Goal: Check status

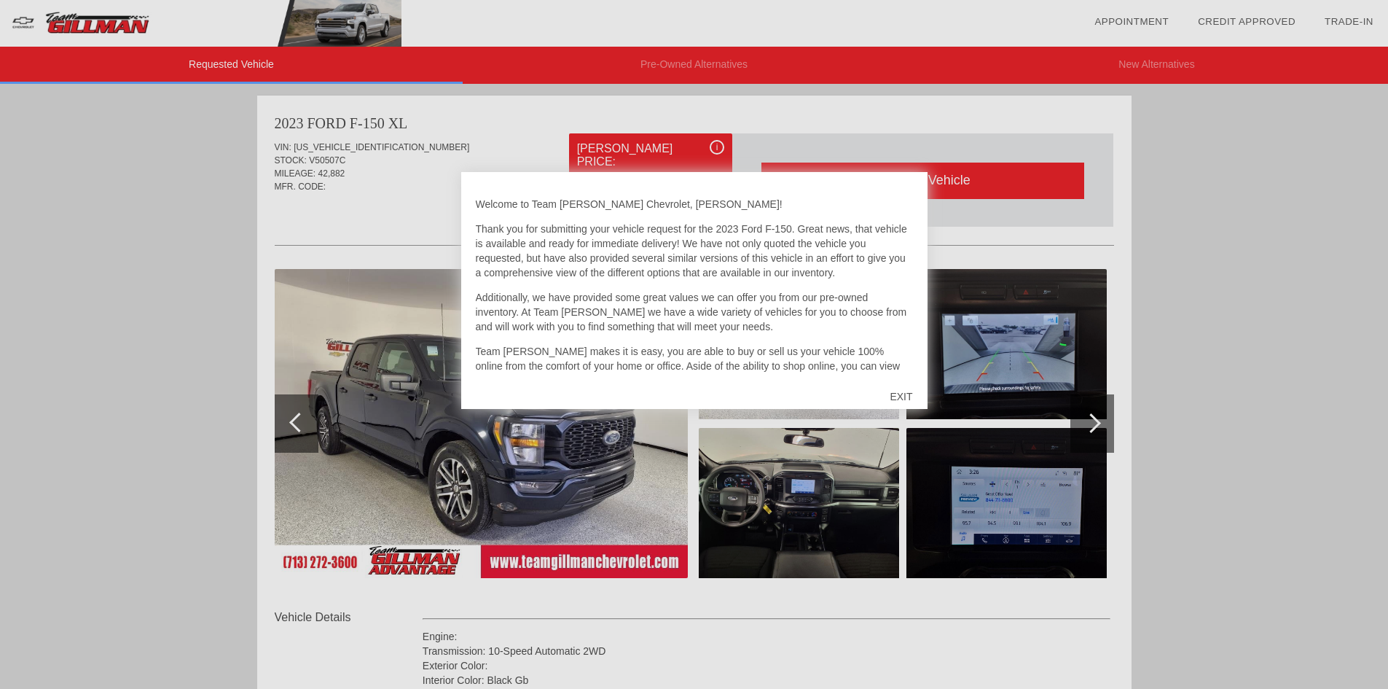
click at [898, 395] on div "EXIT" at bounding box center [901, 396] width 52 height 44
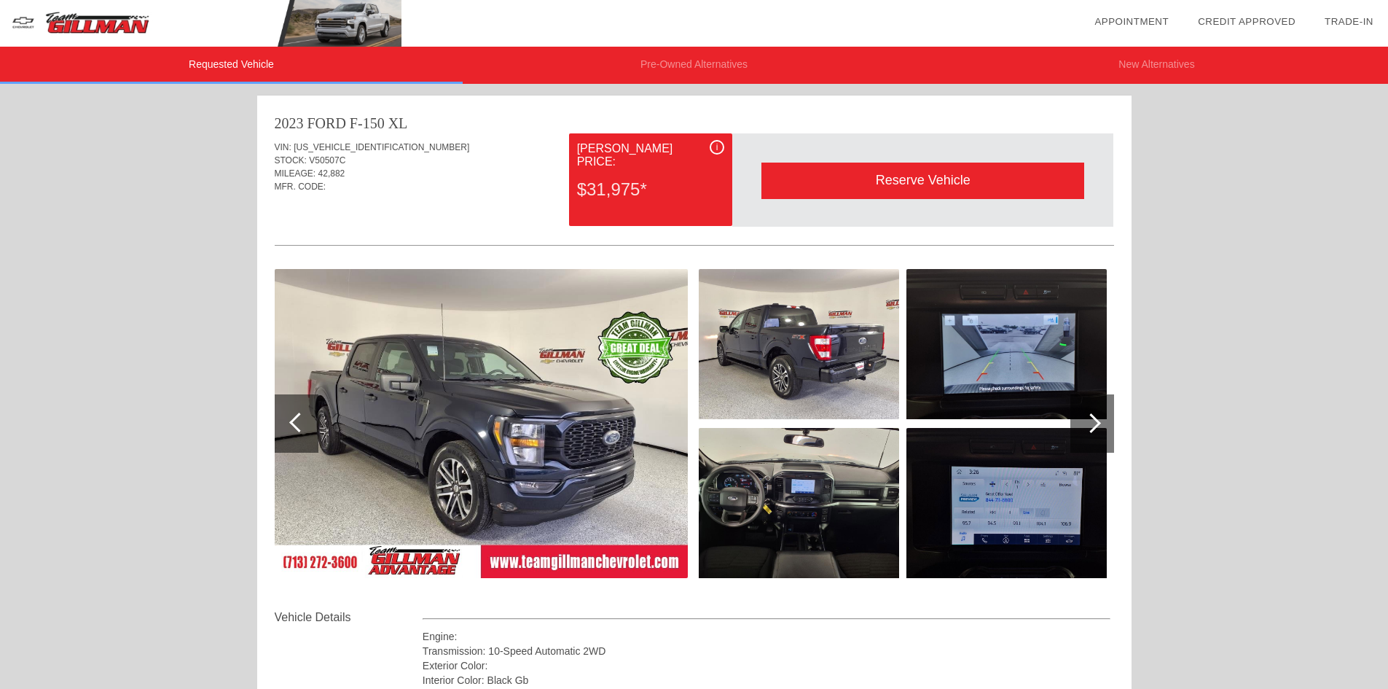
click at [533, 419] on img at bounding box center [481, 423] width 413 height 309
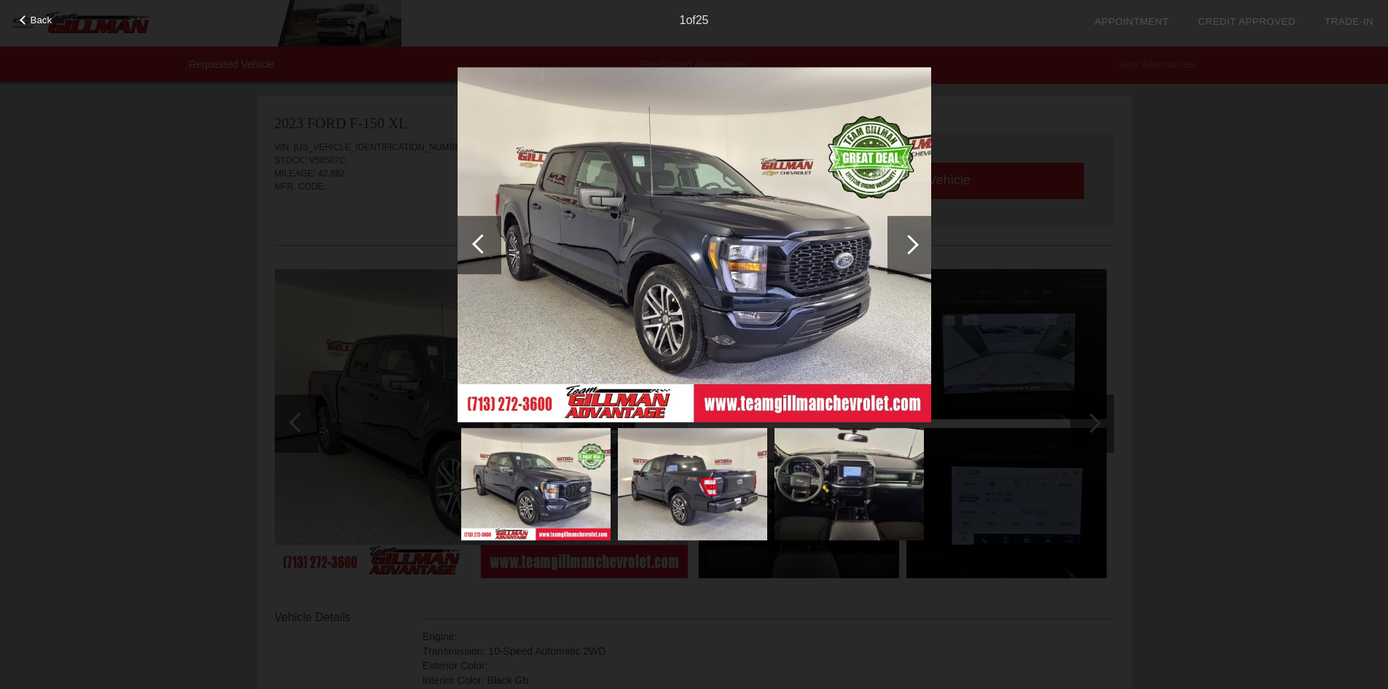
click at [897, 243] on div at bounding box center [909, 245] width 44 height 58
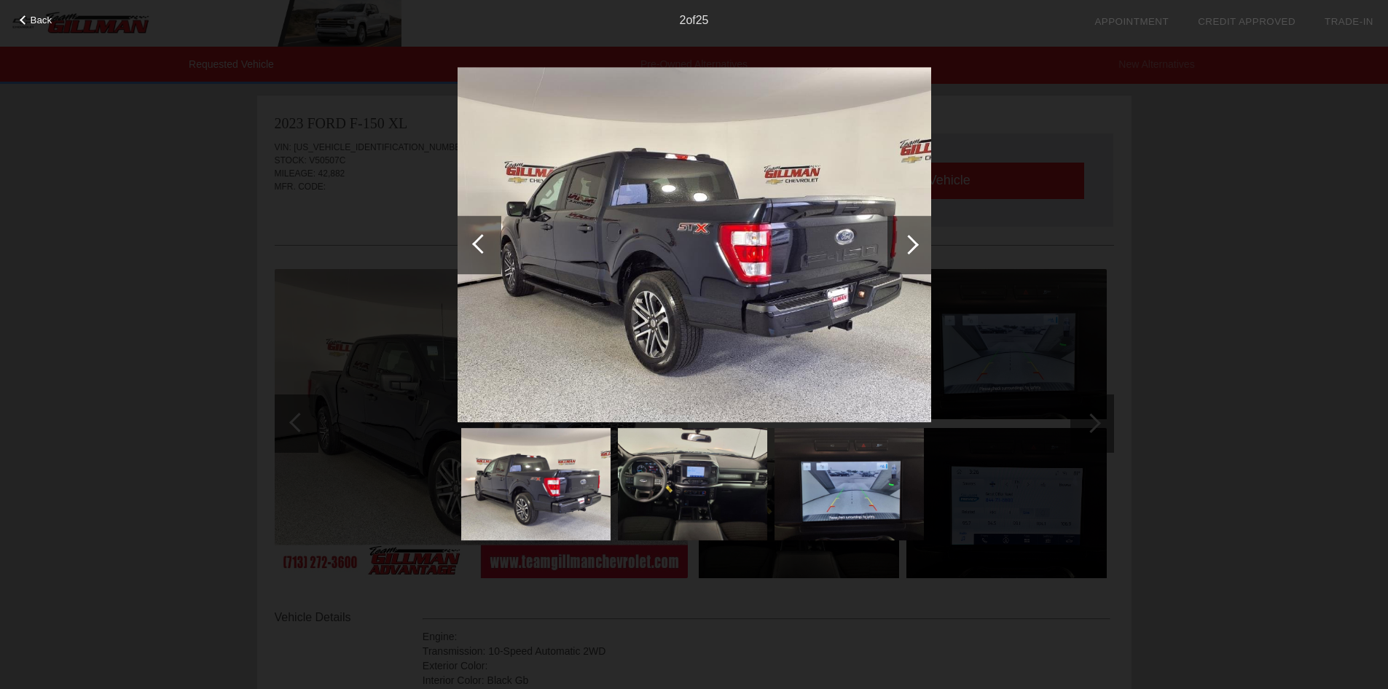
click at [908, 241] on div at bounding box center [909, 245] width 20 height 20
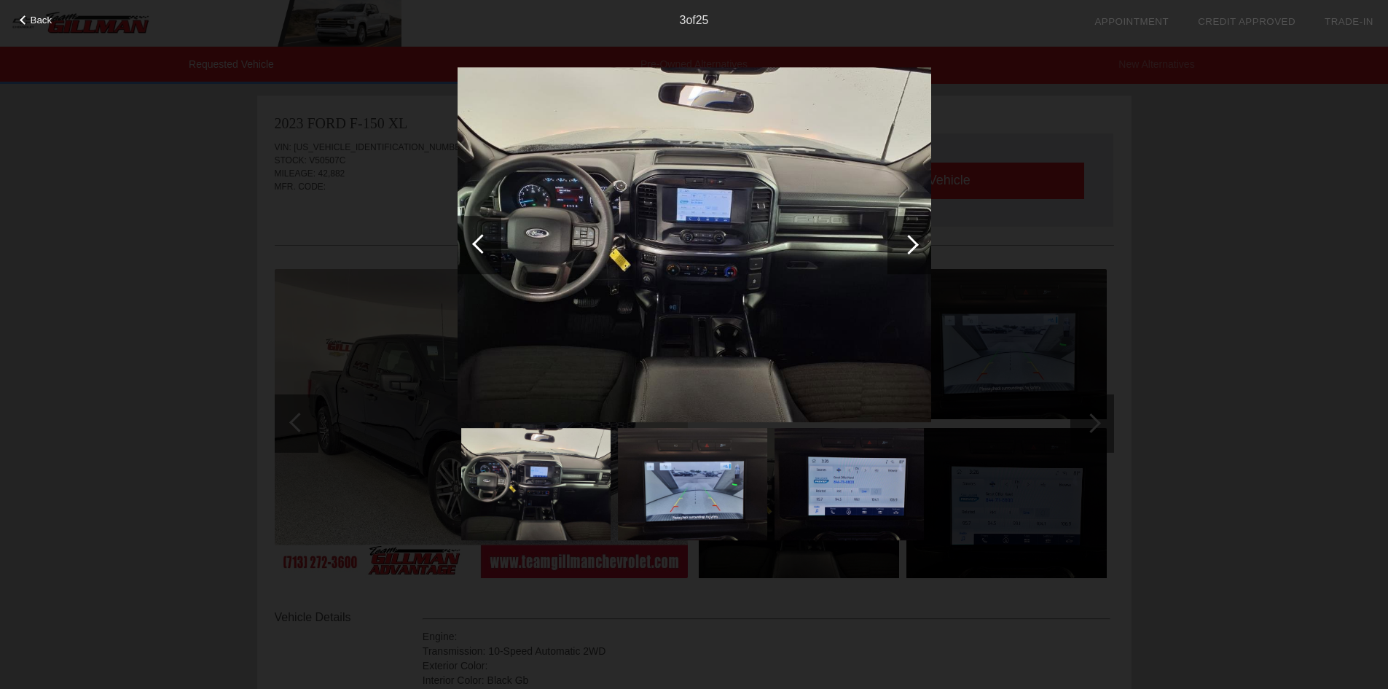
click at [908, 241] on div at bounding box center [909, 245] width 20 height 20
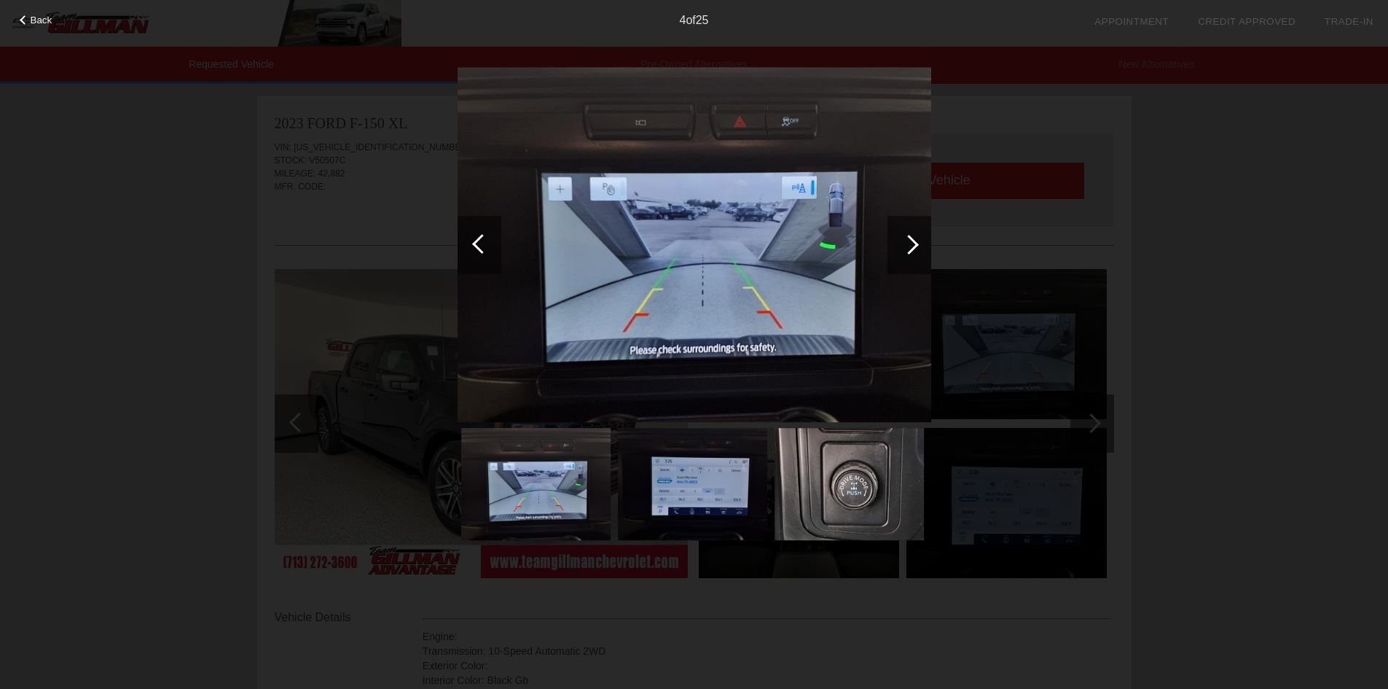
click at [908, 241] on div at bounding box center [909, 245] width 20 height 20
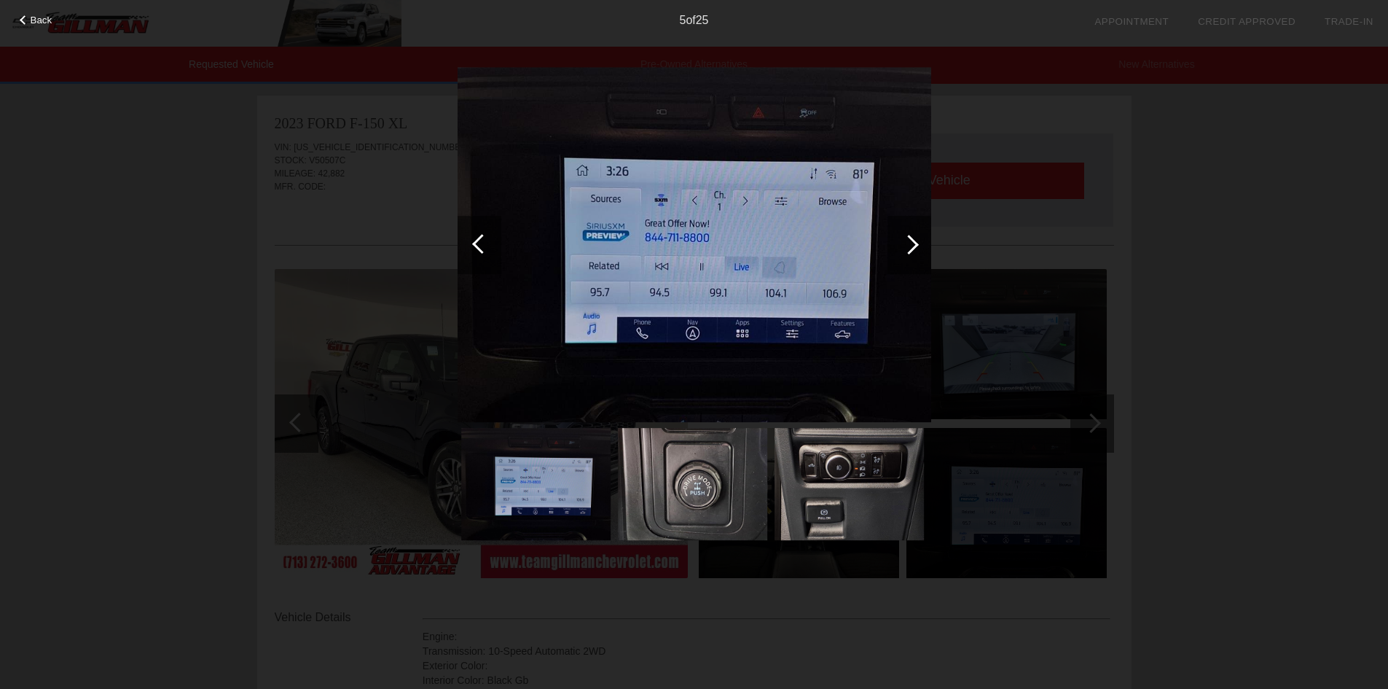
click at [908, 241] on div at bounding box center [909, 245] width 20 height 20
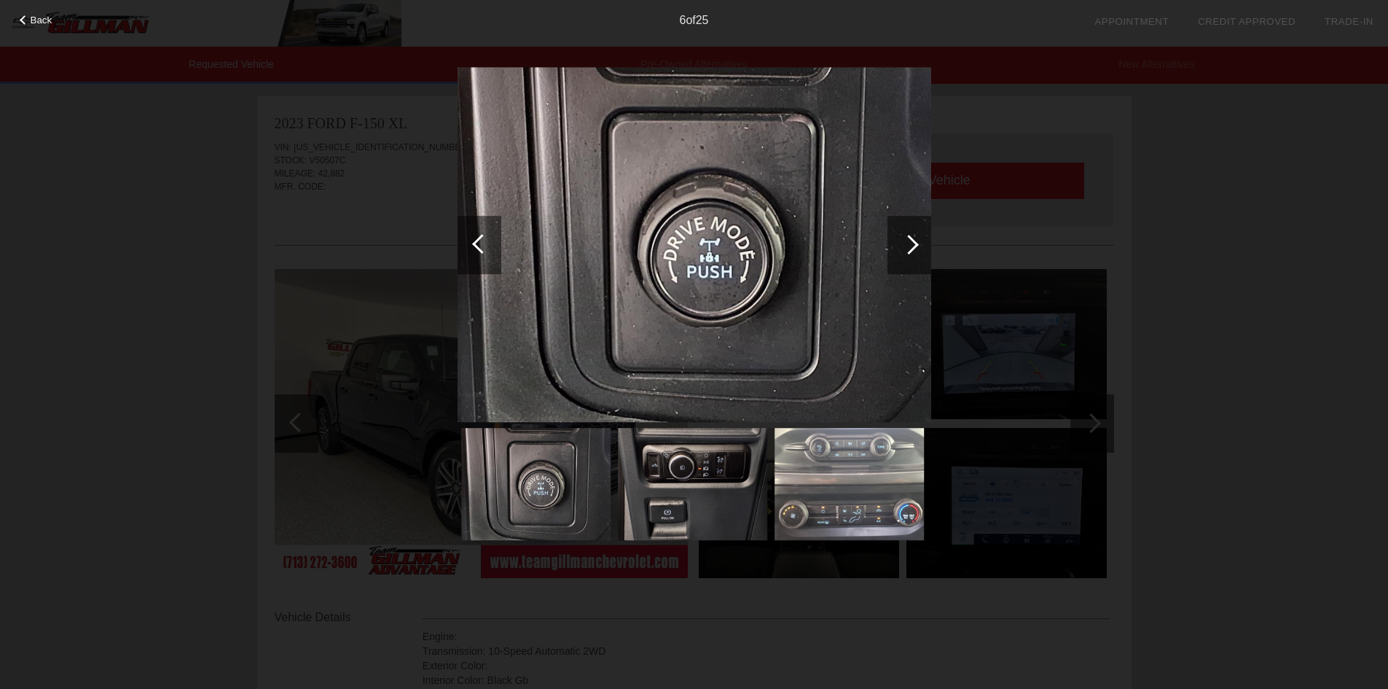
click at [908, 241] on div at bounding box center [909, 245] width 20 height 20
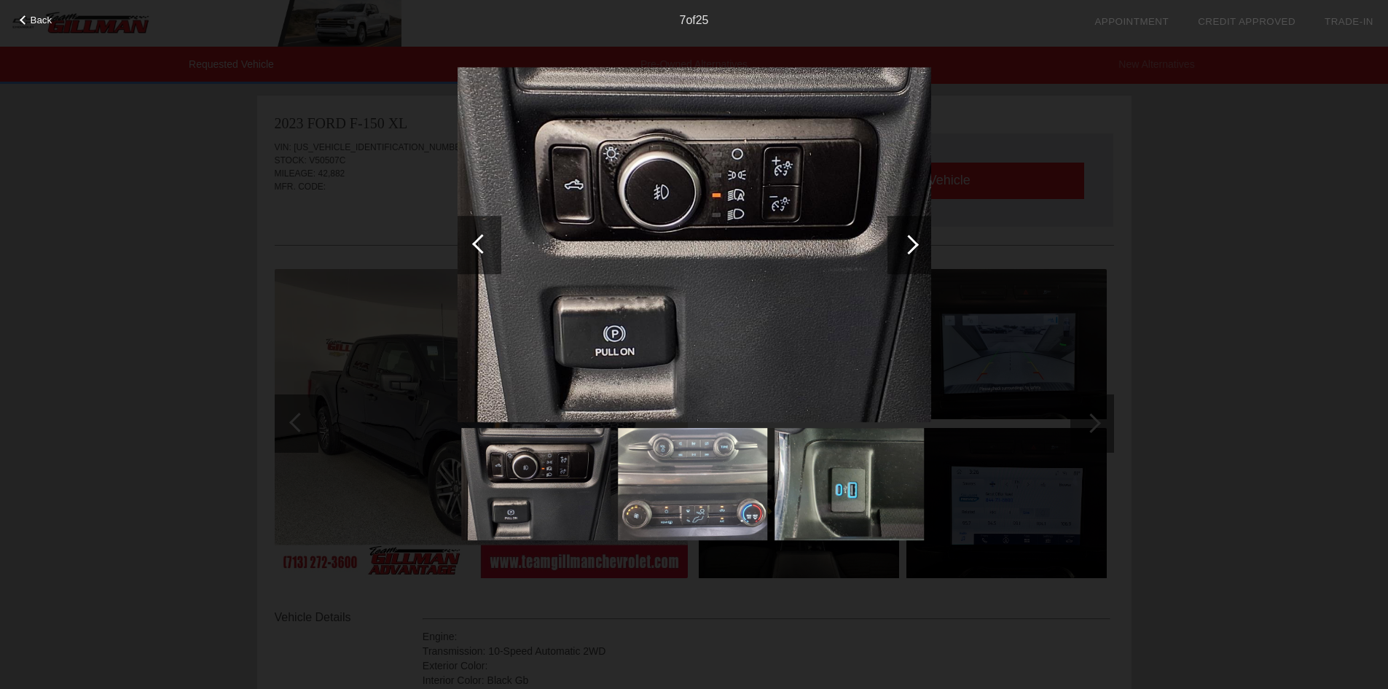
click at [908, 241] on div at bounding box center [909, 245] width 20 height 20
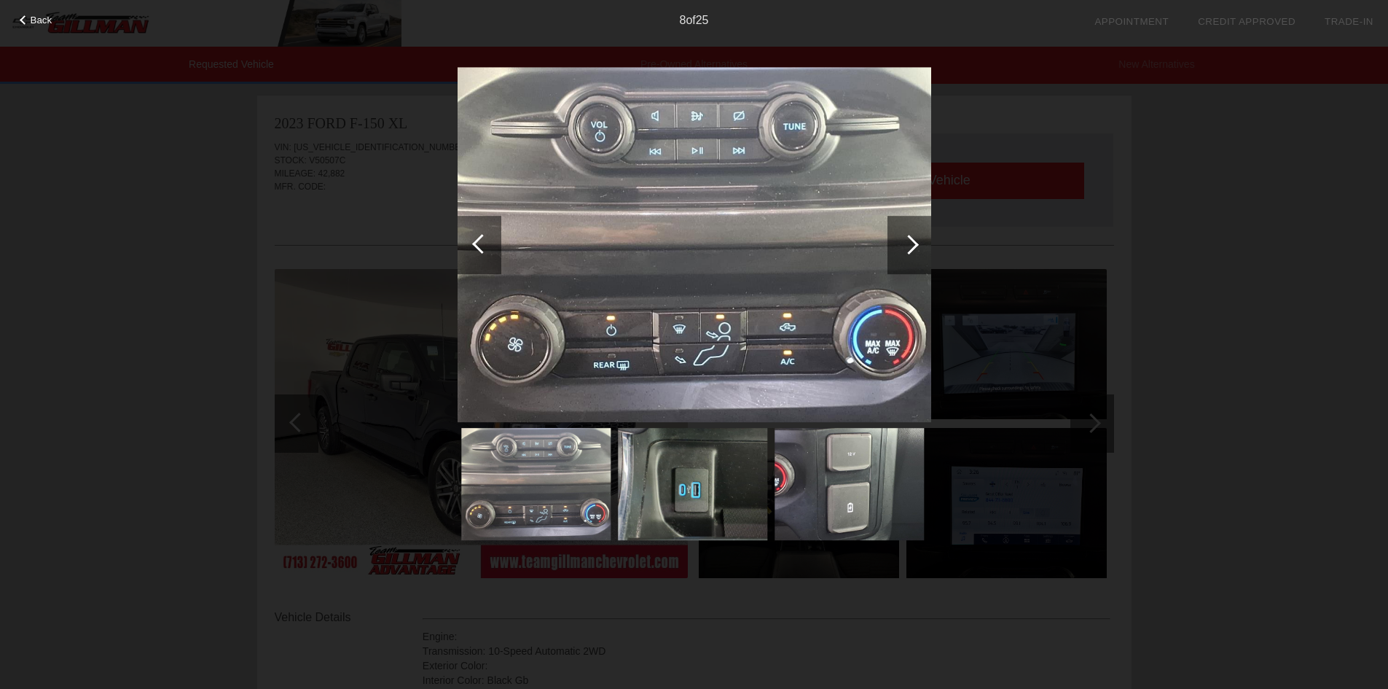
click at [908, 241] on div at bounding box center [909, 245] width 20 height 20
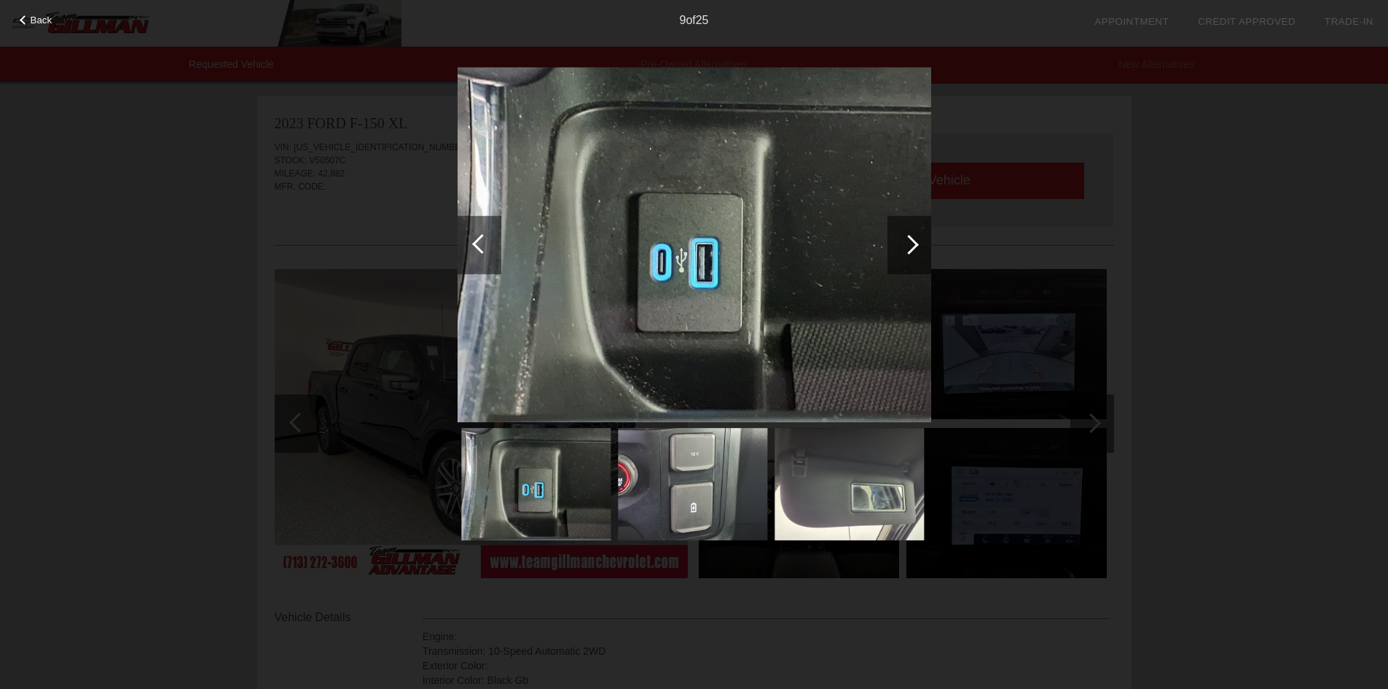
click at [908, 241] on div at bounding box center [909, 245] width 20 height 20
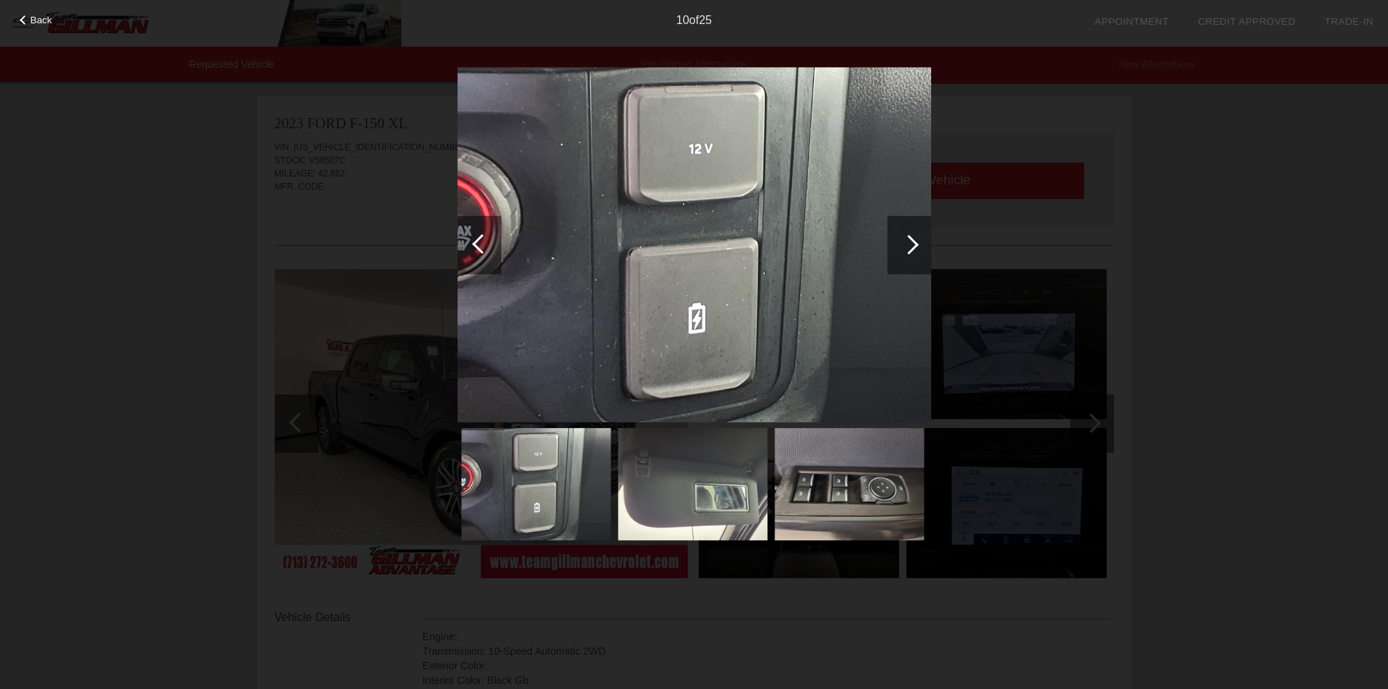
click at [908, 241] on div at bounding box center [909, 245] width 20 height 20
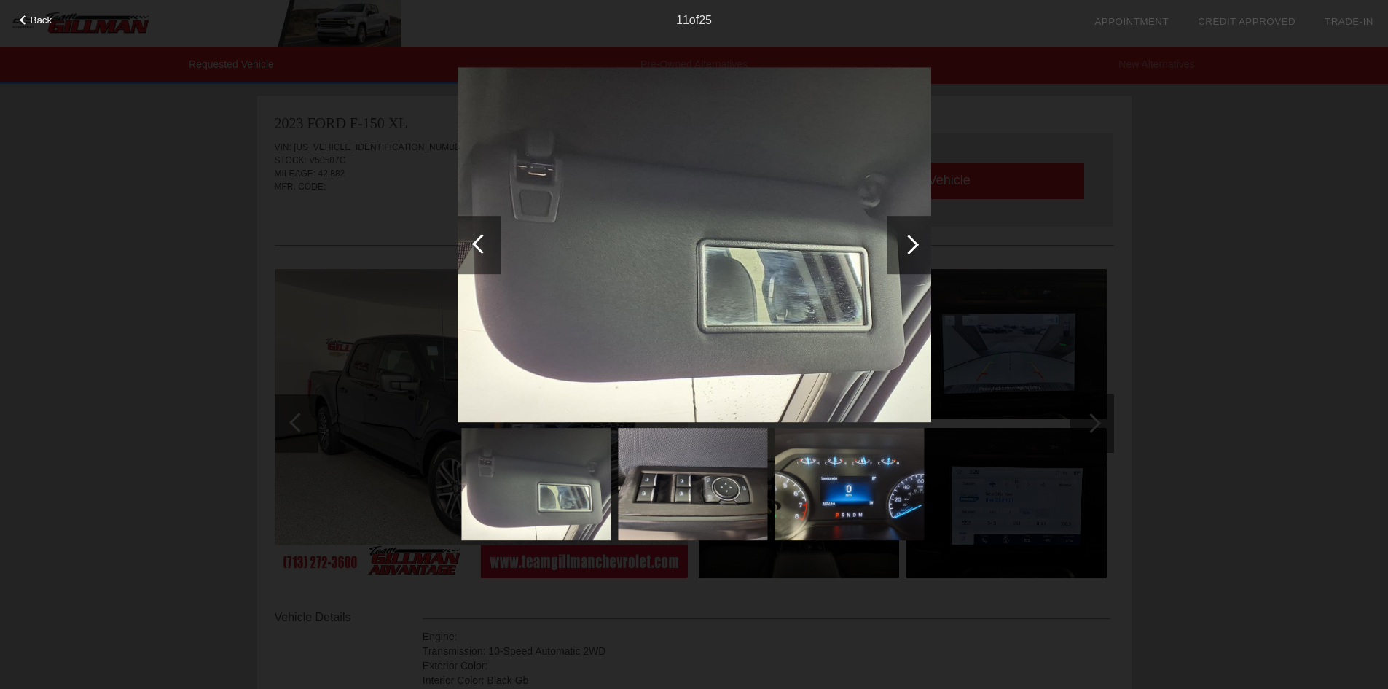
click at [908, 241] on div at bounding box center [909, 245] width 20 height 20
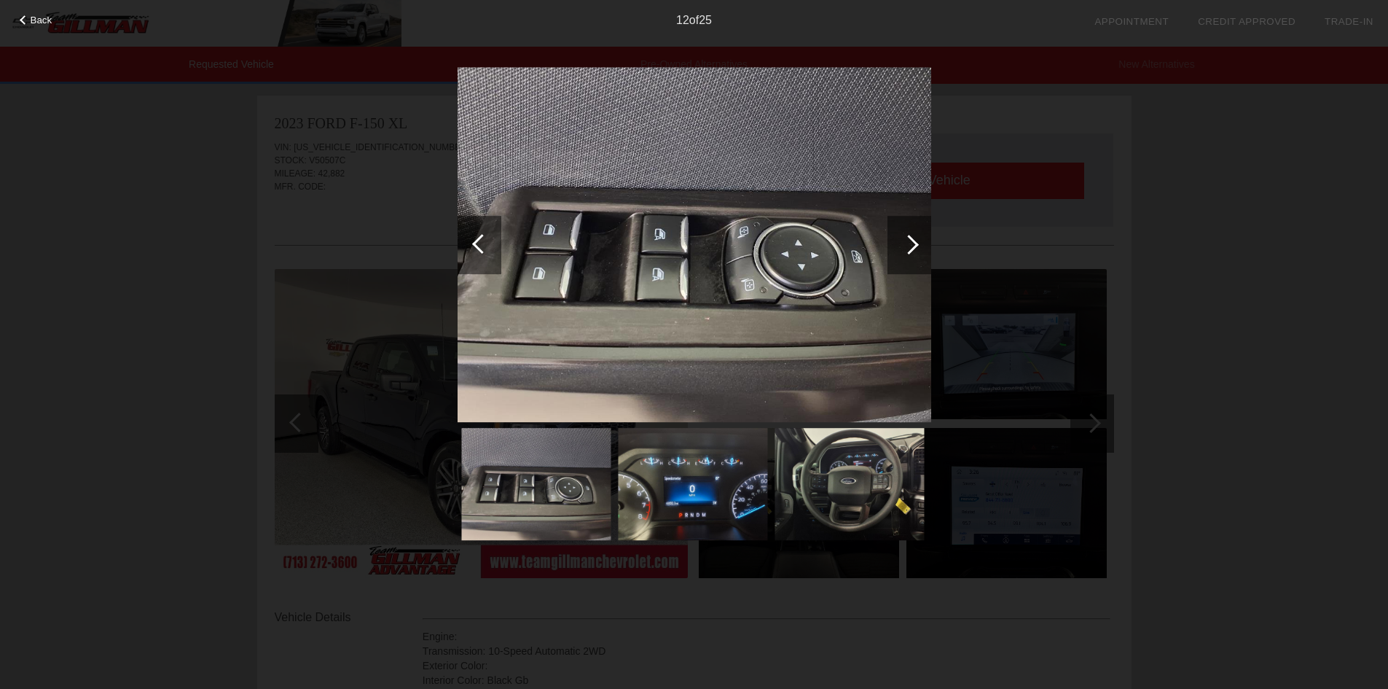
click at [908, 241] on div at bounding box center [909, 245] width 20 height 20
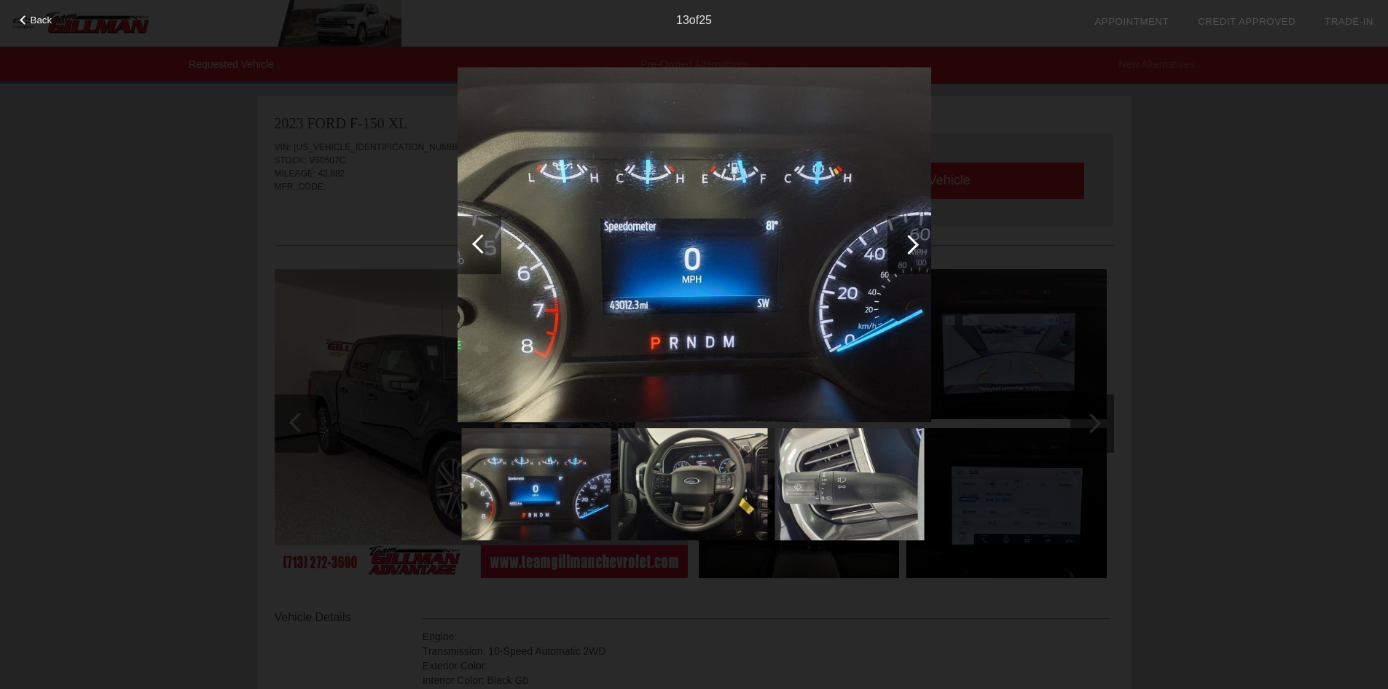
click at [908, 241] on div at bounding box center [909, 245] width 20 height 20
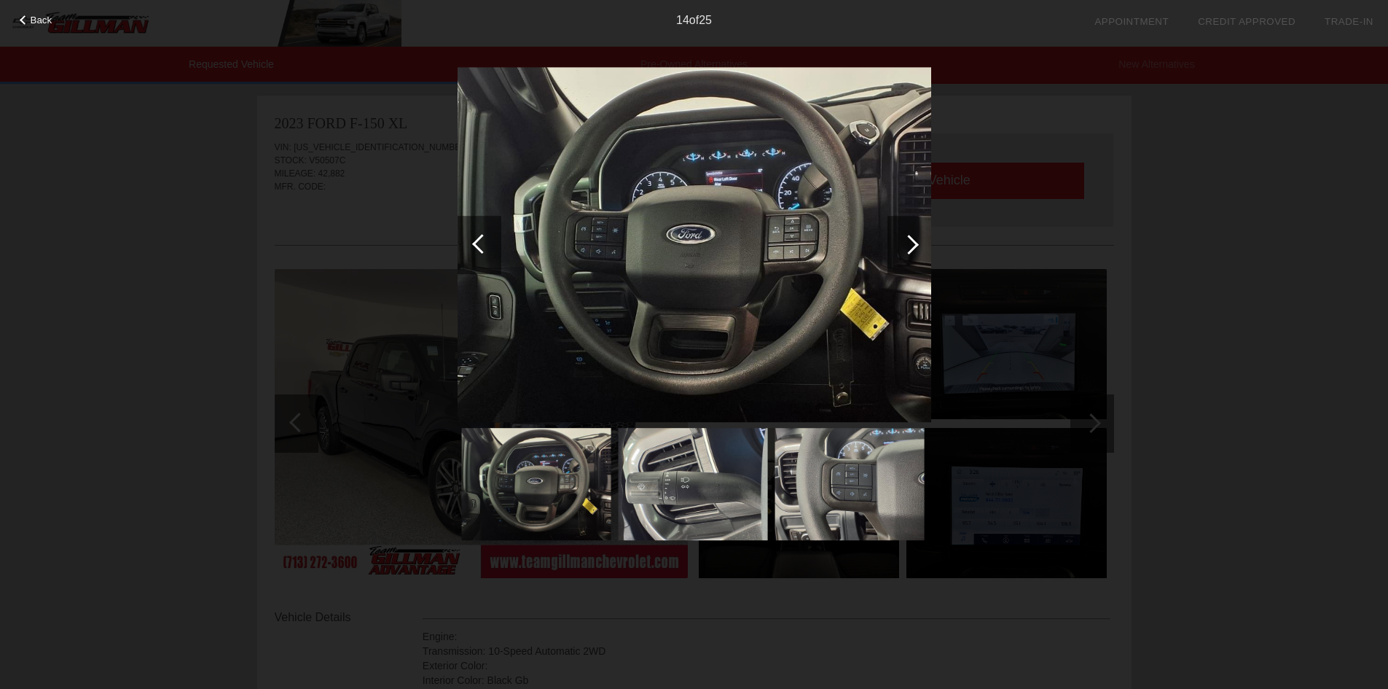
click at [908, 241] on div at bounding box center [909, 245] width 20 height 20
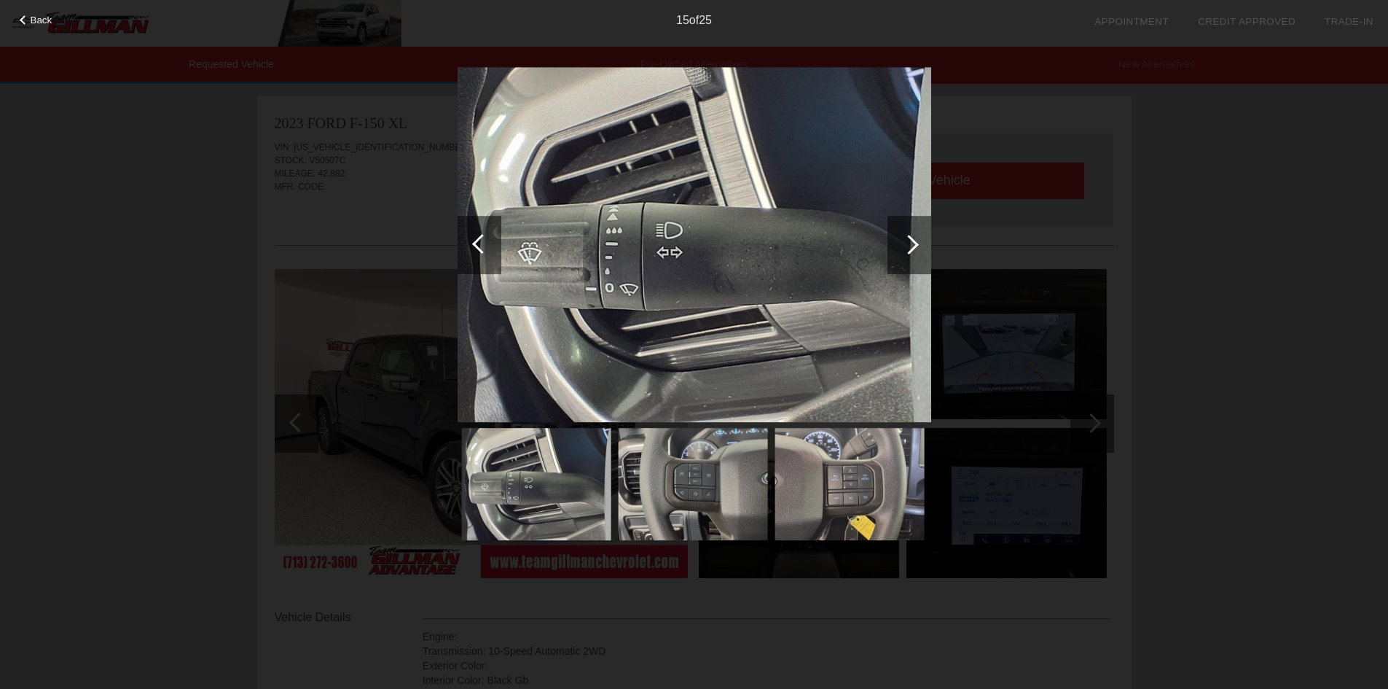
click at [908, 241] on div at bounding box center [909, 245] width 20 height 20
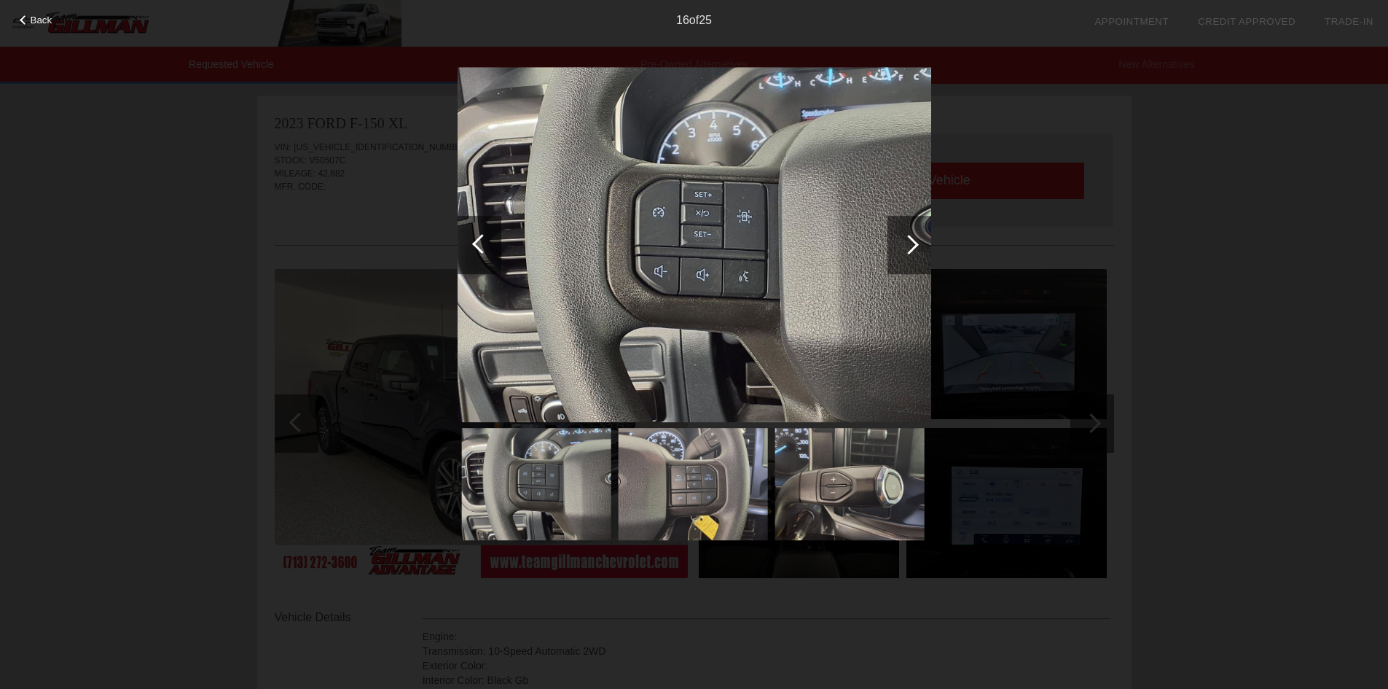
click at [908, 241] on div at bounding box center [909, 245] width 20 height 20
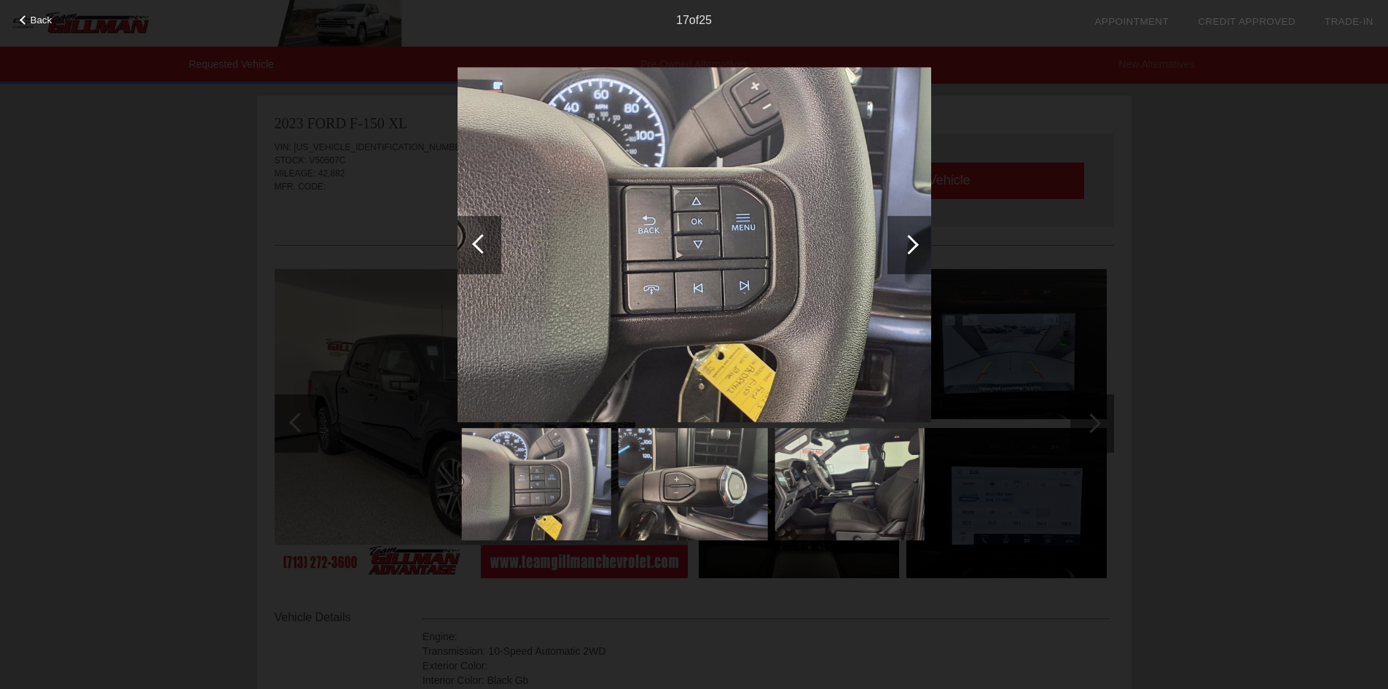
click at [908, 241] on div at bounding box center [909, 245] width 20 height 20
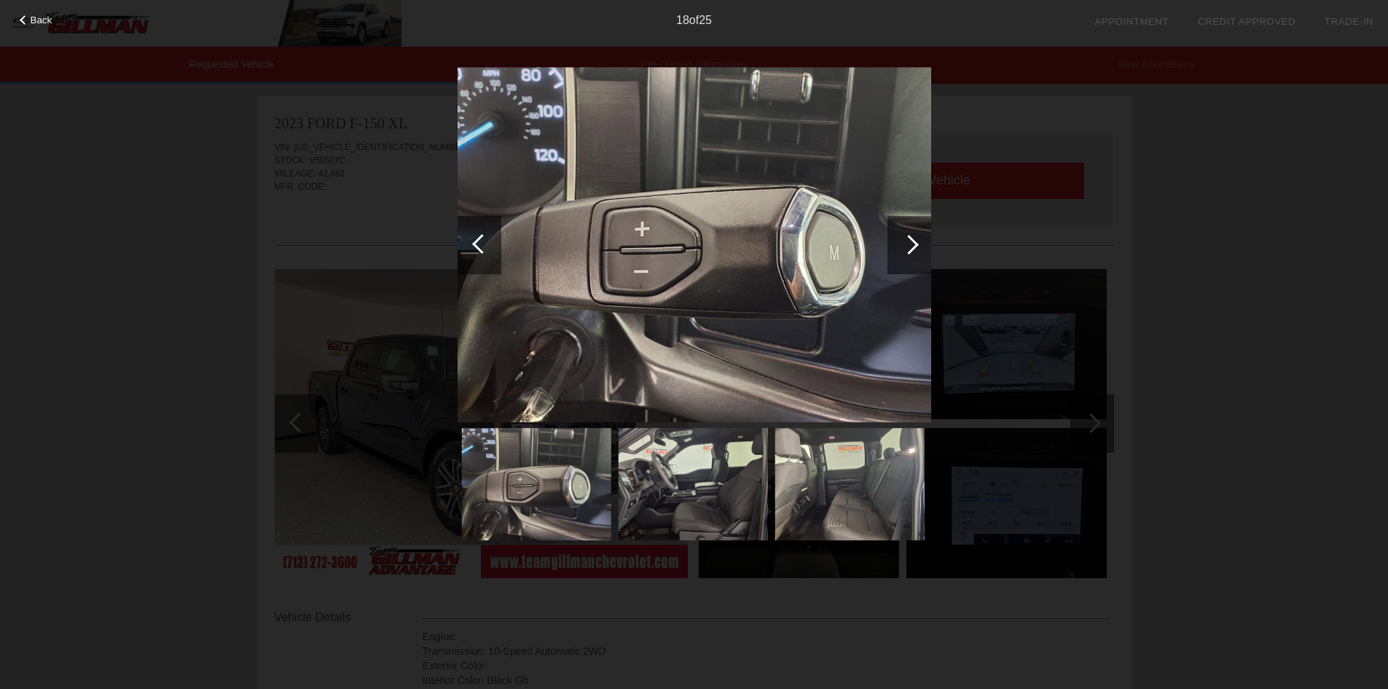
click at [908, 241] on div at bounding box center [909, 245] width 20 height 20
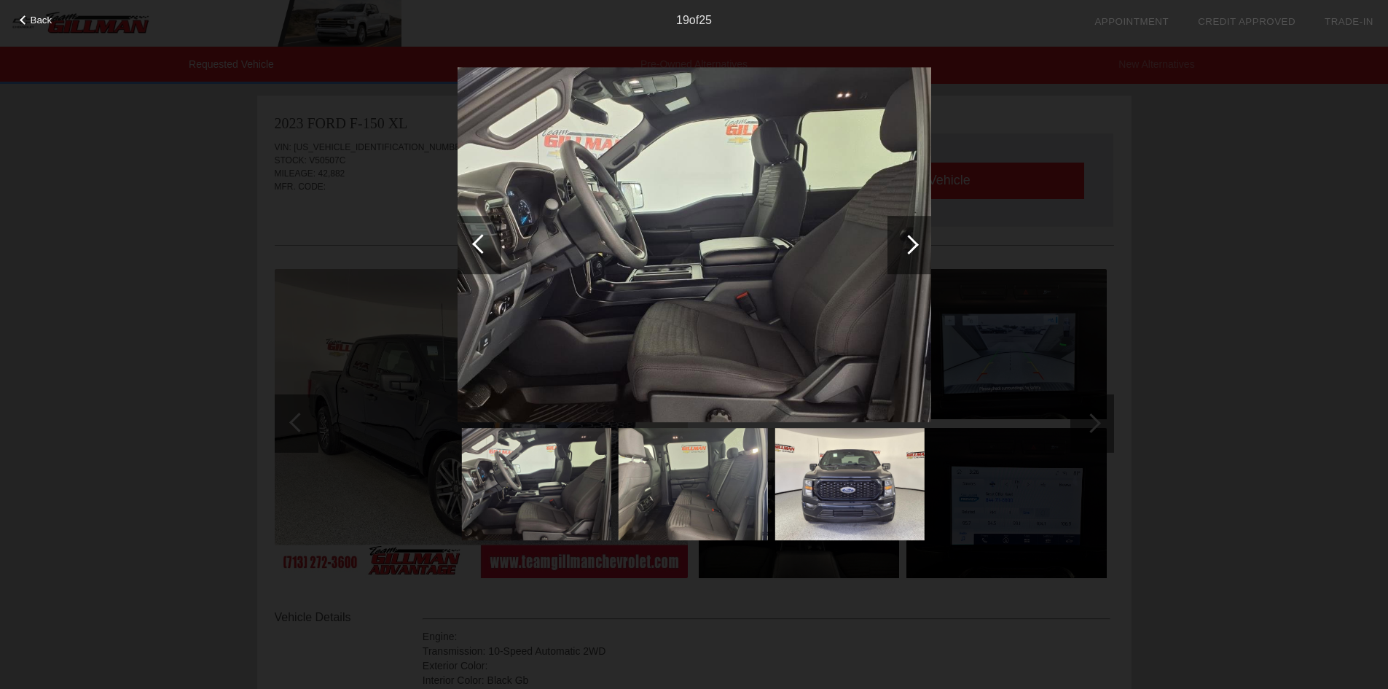
click at [908, 241] on div at bounding box center [909, 245] width 20 height 20
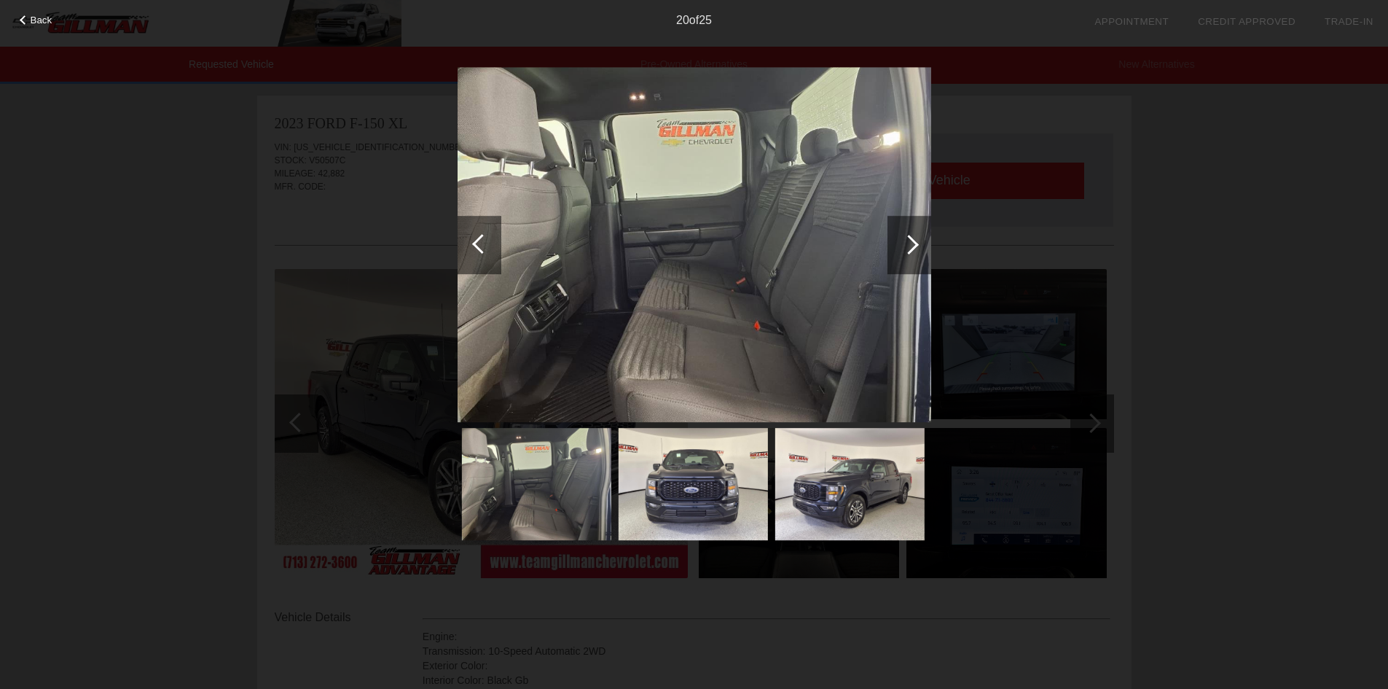
click at [908, 241] on div at bounding box center [909, 245] width 20 height 20
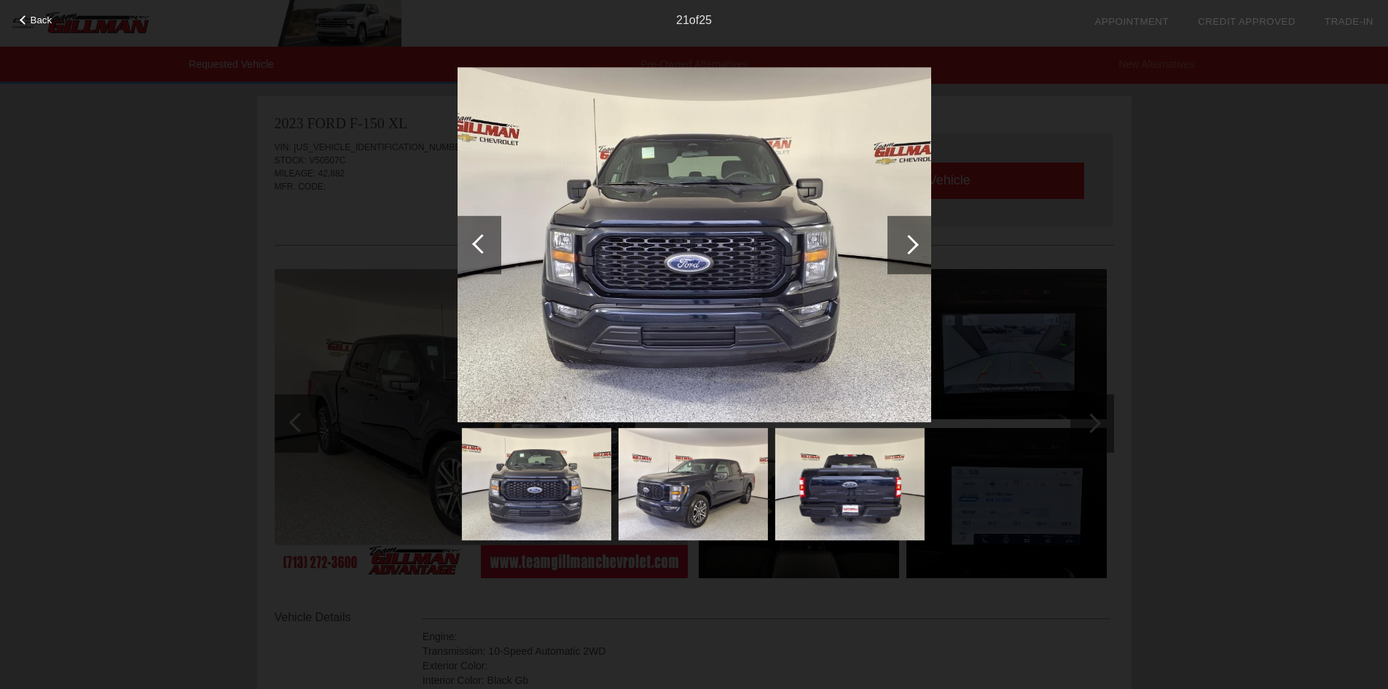
click at [908, 241] on div at bounding box center [909, 245] width 20 height 20
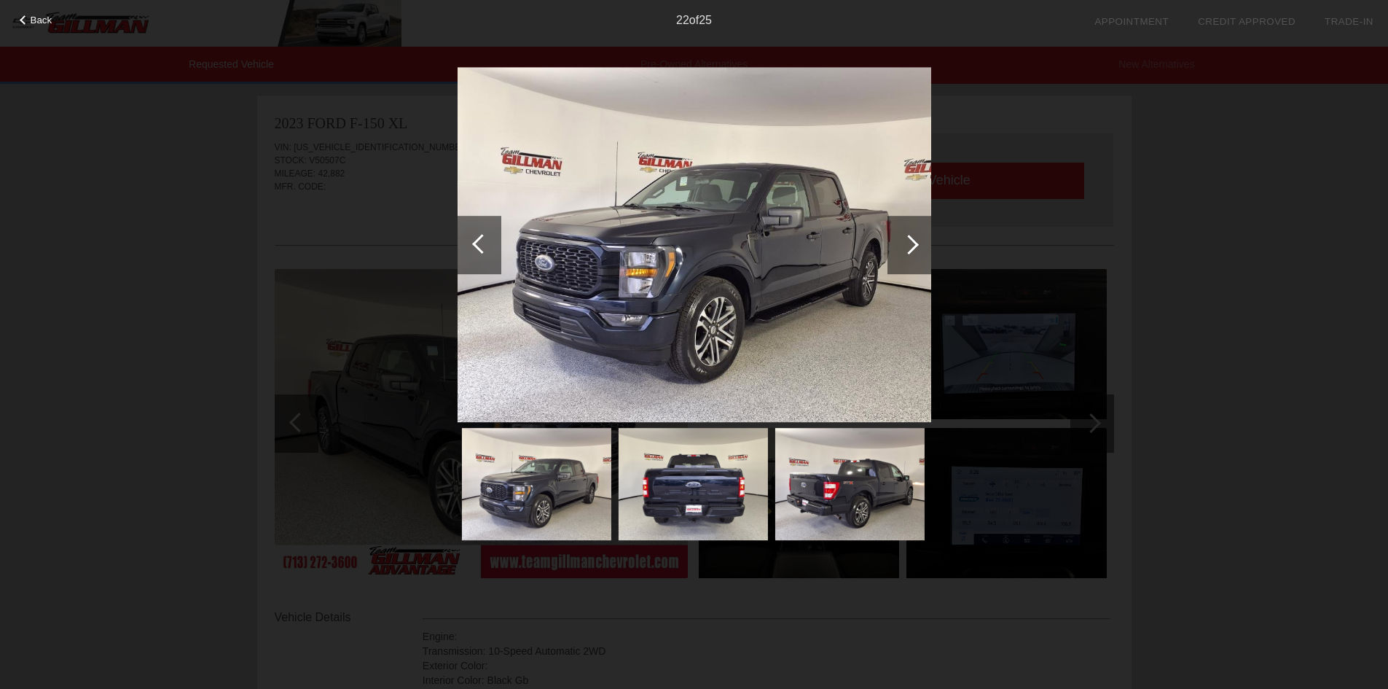
click at [908, 241] on div at bounding box center [909, 245] width 20 height 20
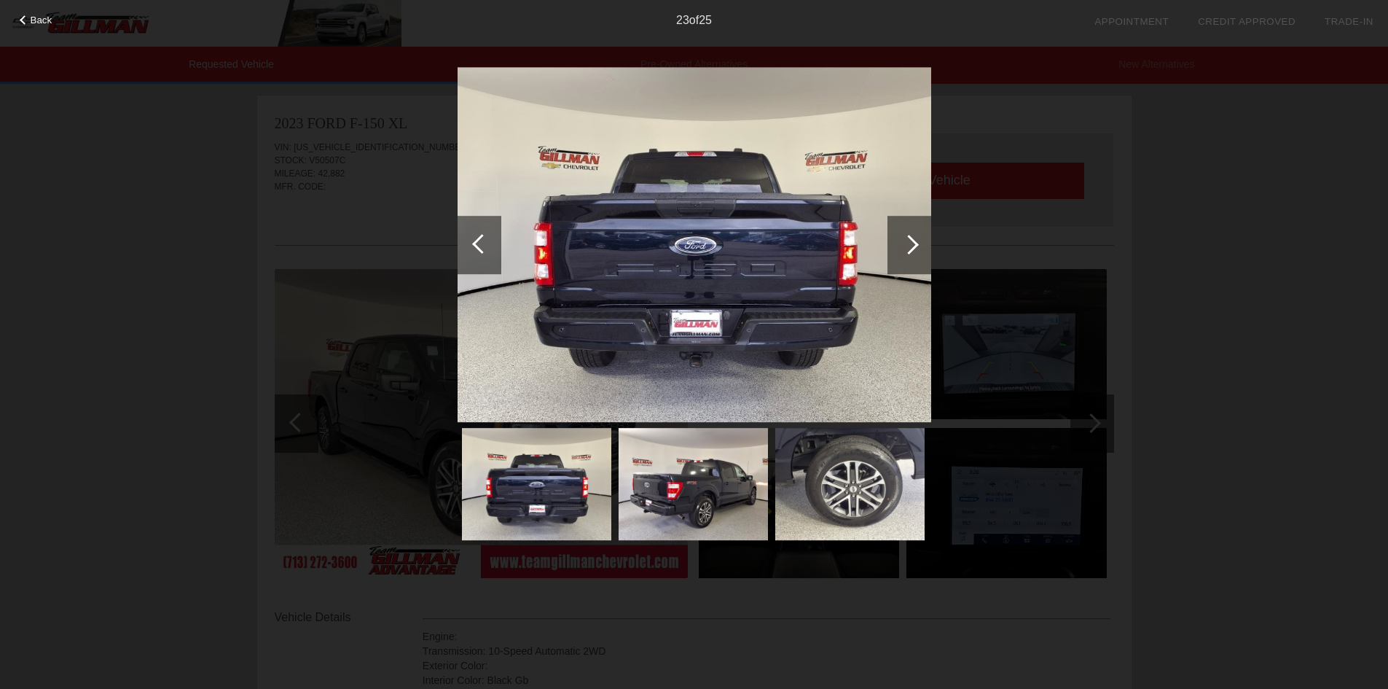
click at [908, 241] on div at bounding box center [909, 245] width 20 height 20
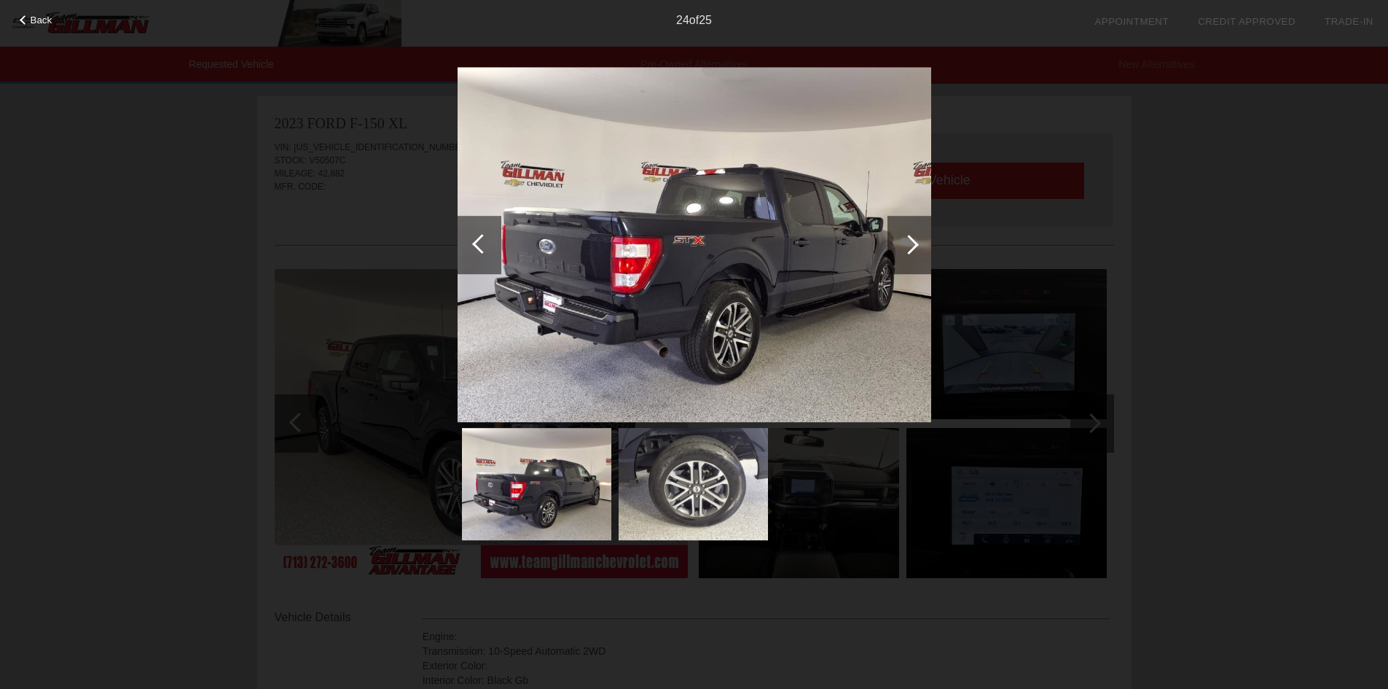
click at [908, 241] on div at bounding box center [909, 245] width 20 height 20
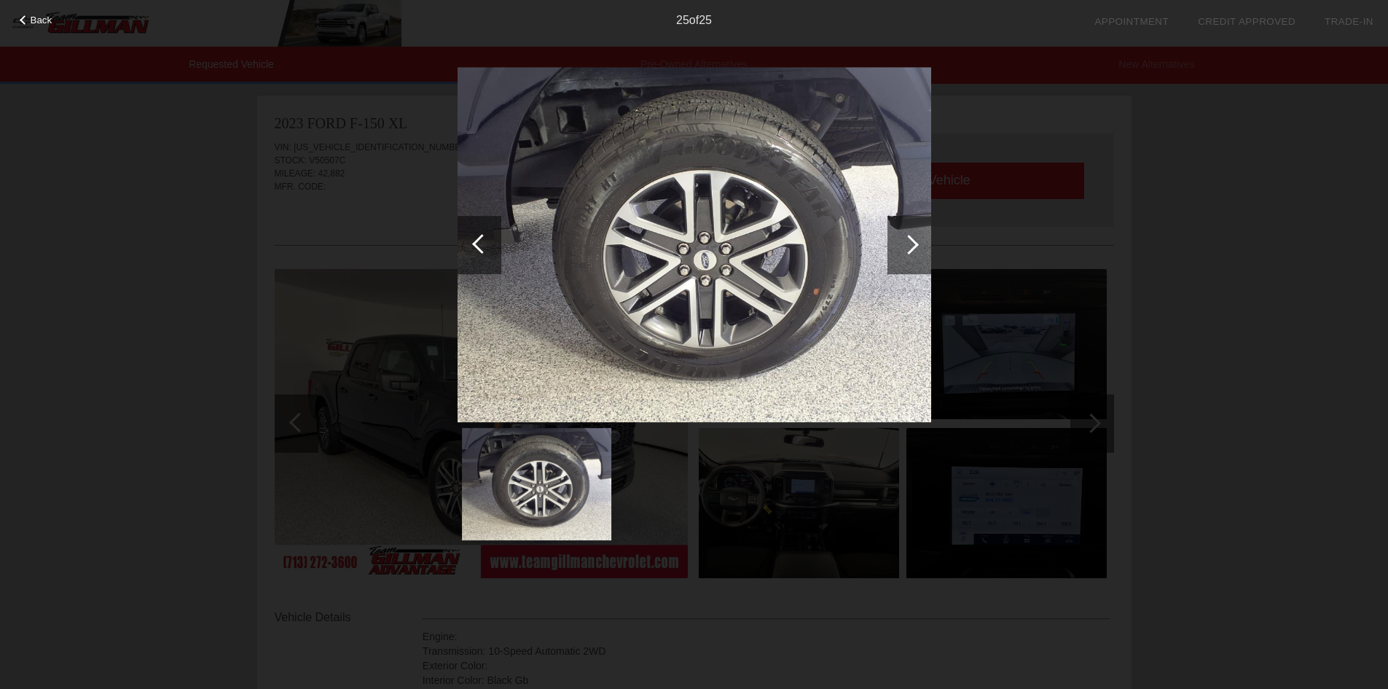
click at [908, 241] on div at bounding box center [909, 245] width 20 height 20
click at [31, 23] on span "Back" at bounding box center [42, 20] width 22 height 11
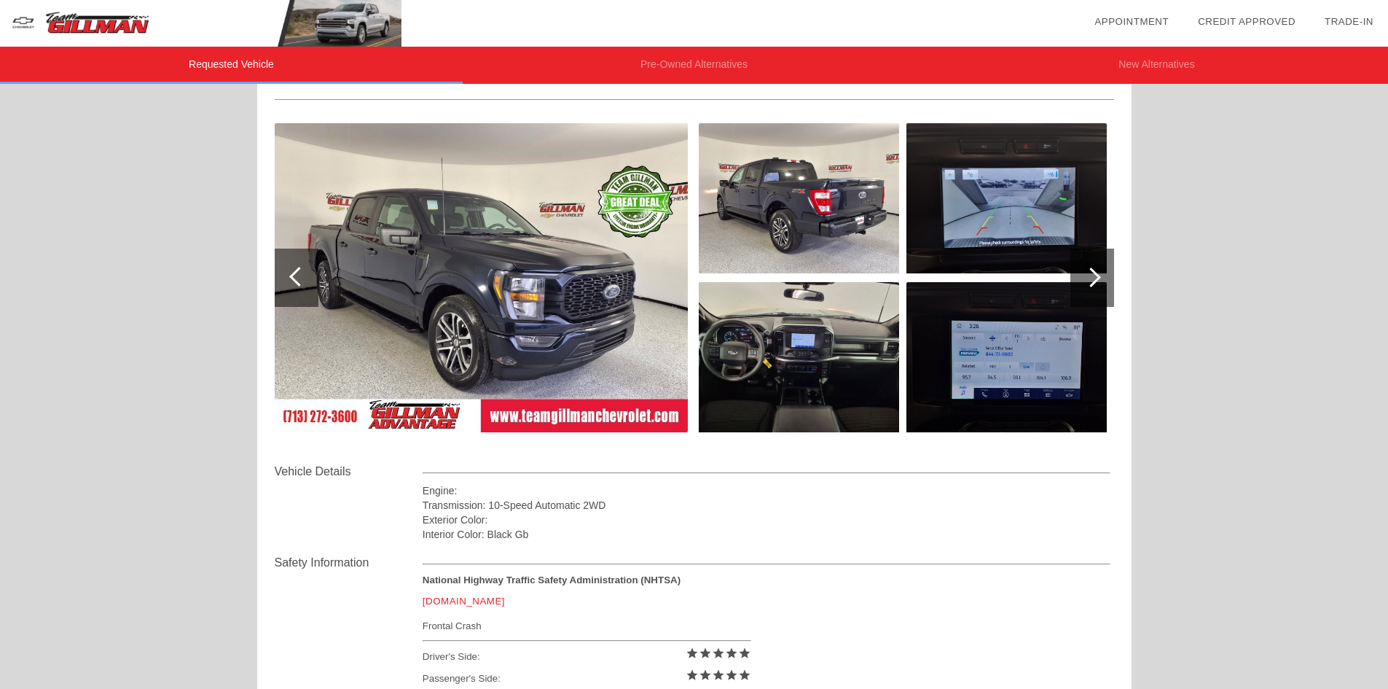
scroll to position [364, 0]
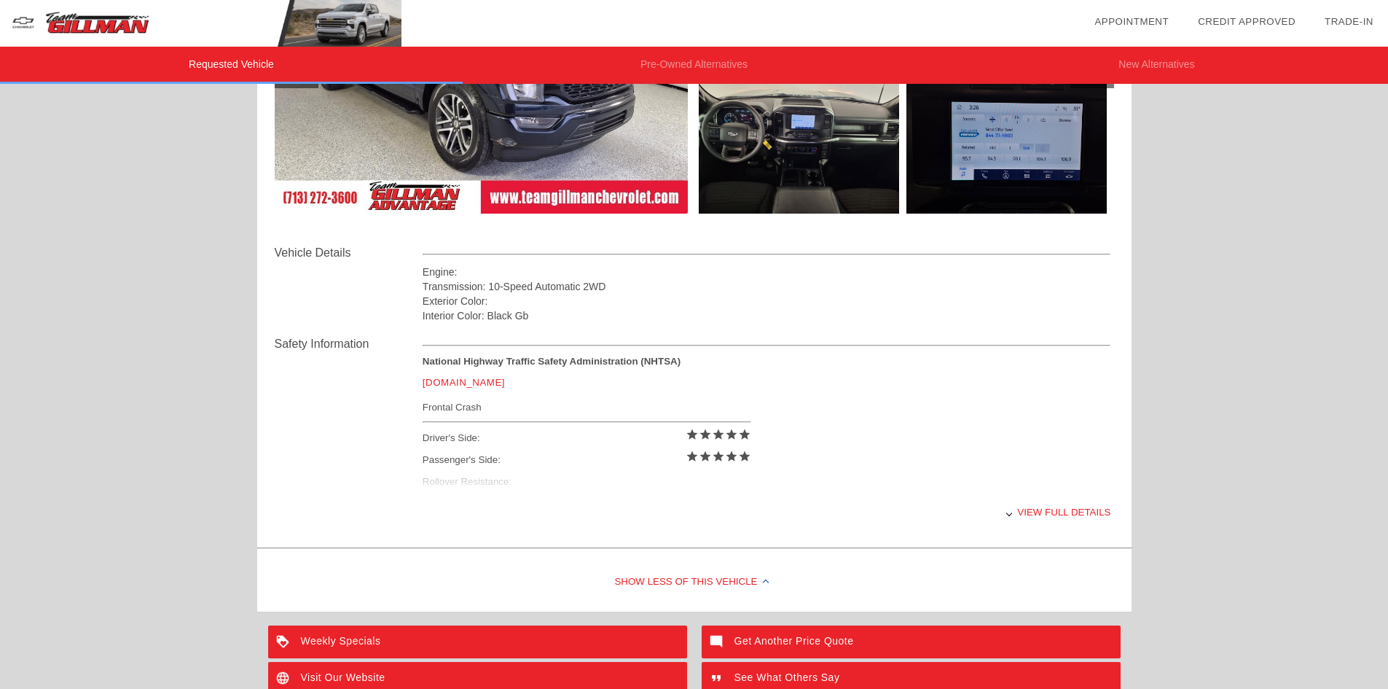
click at [1029, 510] on div "View full details" at bounding box center [767, 512] width 689 height 36
click at [1029, 510] on div "View less details" at bounding box center [767, 512] width 689 height 36
click at [1029, 510] on div "View full details" at bounding box center [767, 512] width 689 height 36
click at [1035, 511] on div "View less details" at bounding box center [767, 512] width 689 height 36
